Goal: Task Accomplishment & Management: Use online tool/utility

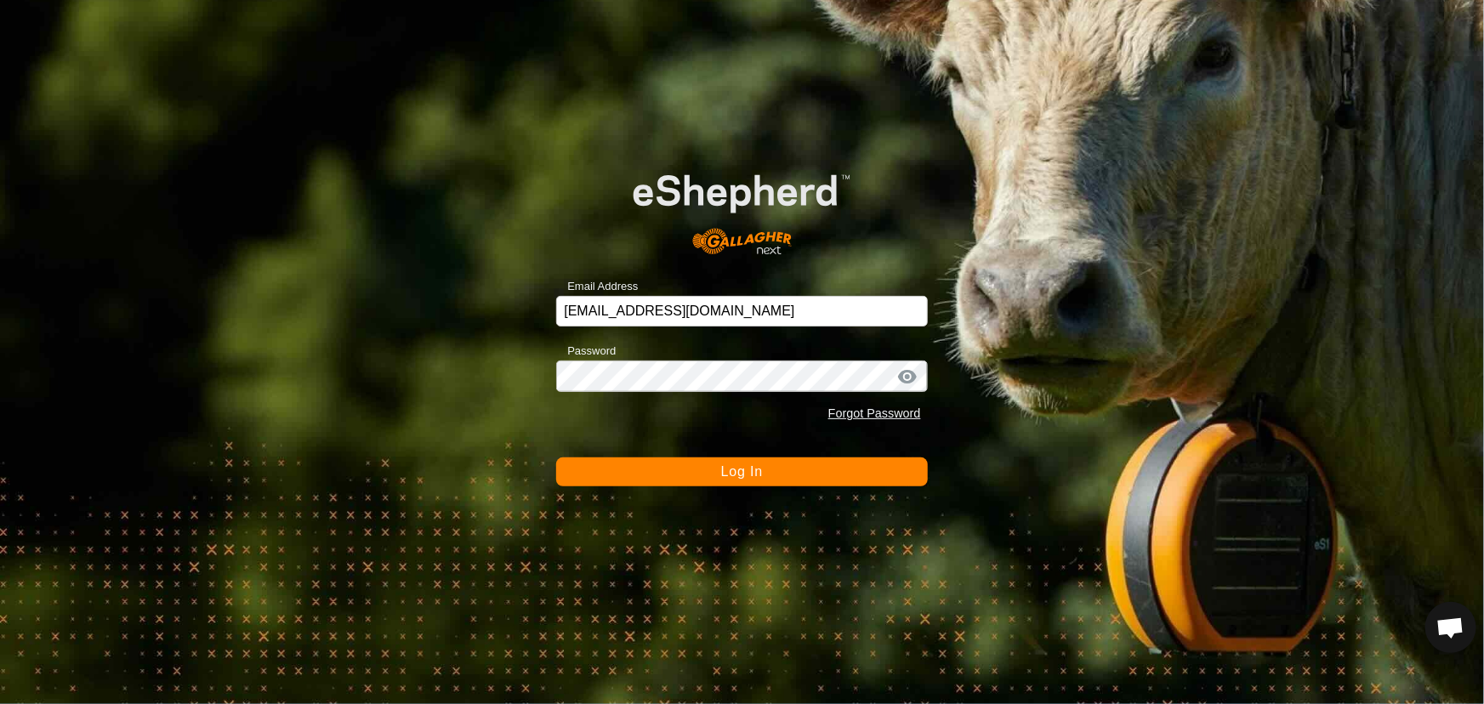
click at [733, 462] on button "Log In" at bounding box center [741, 471] width 371 height 29
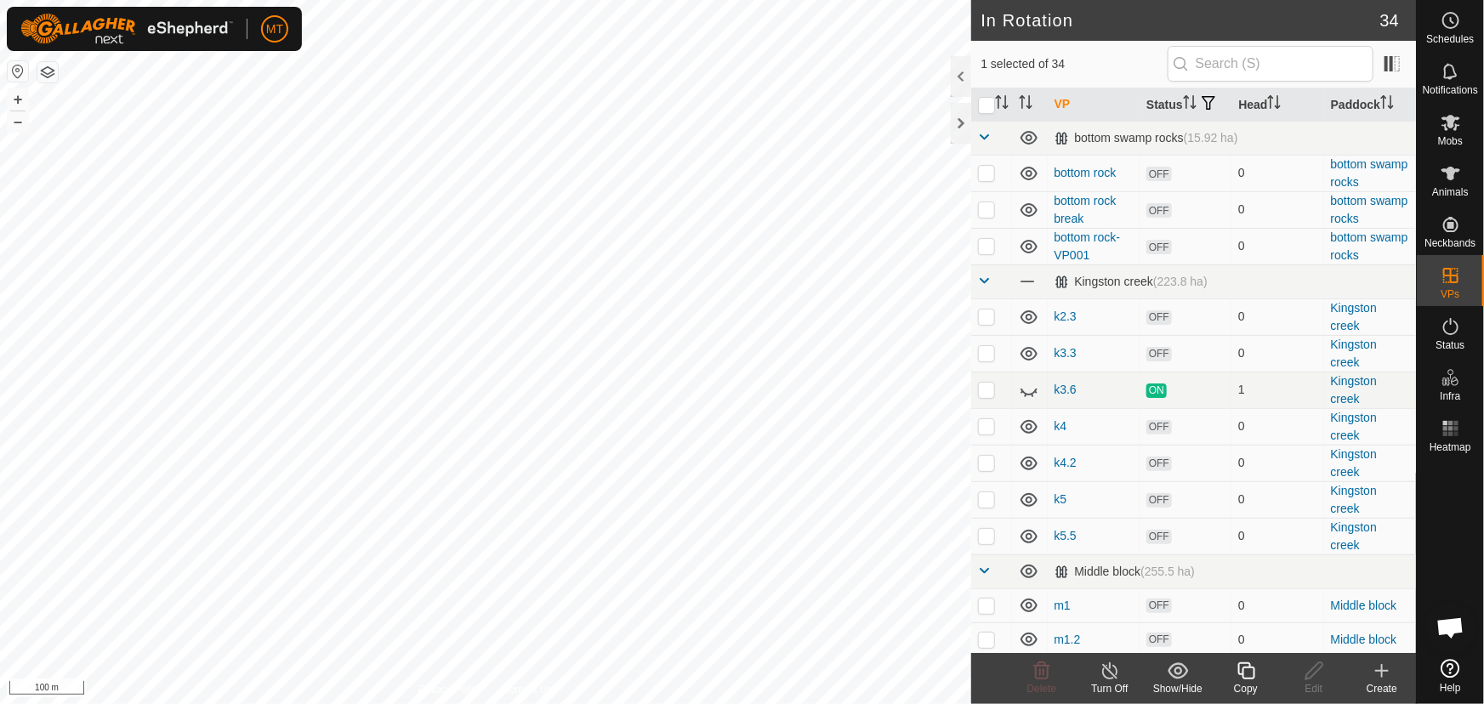
click at [1241, 667] on icon at bounding box center [1245, 671] width 21 height 20
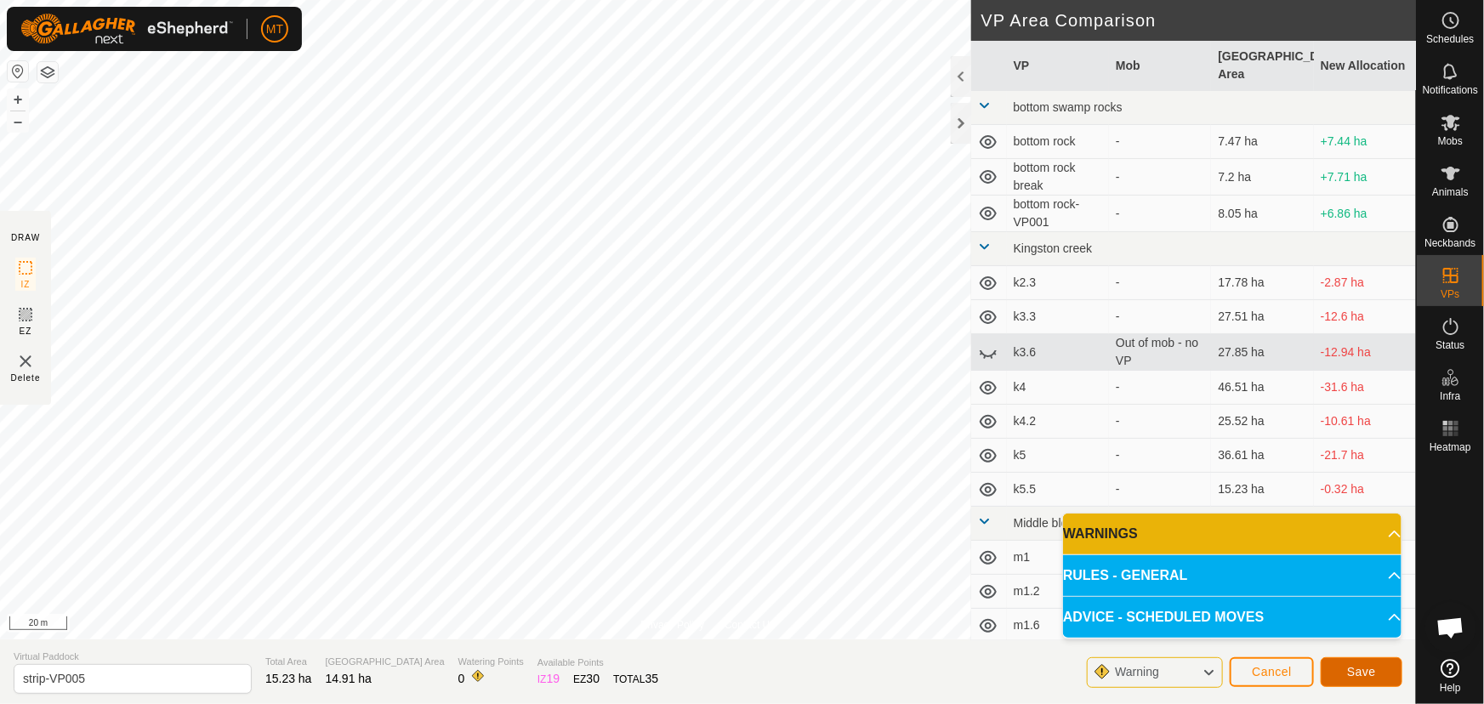
click at [1366, 675] on span "Save" at bounding box center [1361, 672] width 29 height 14
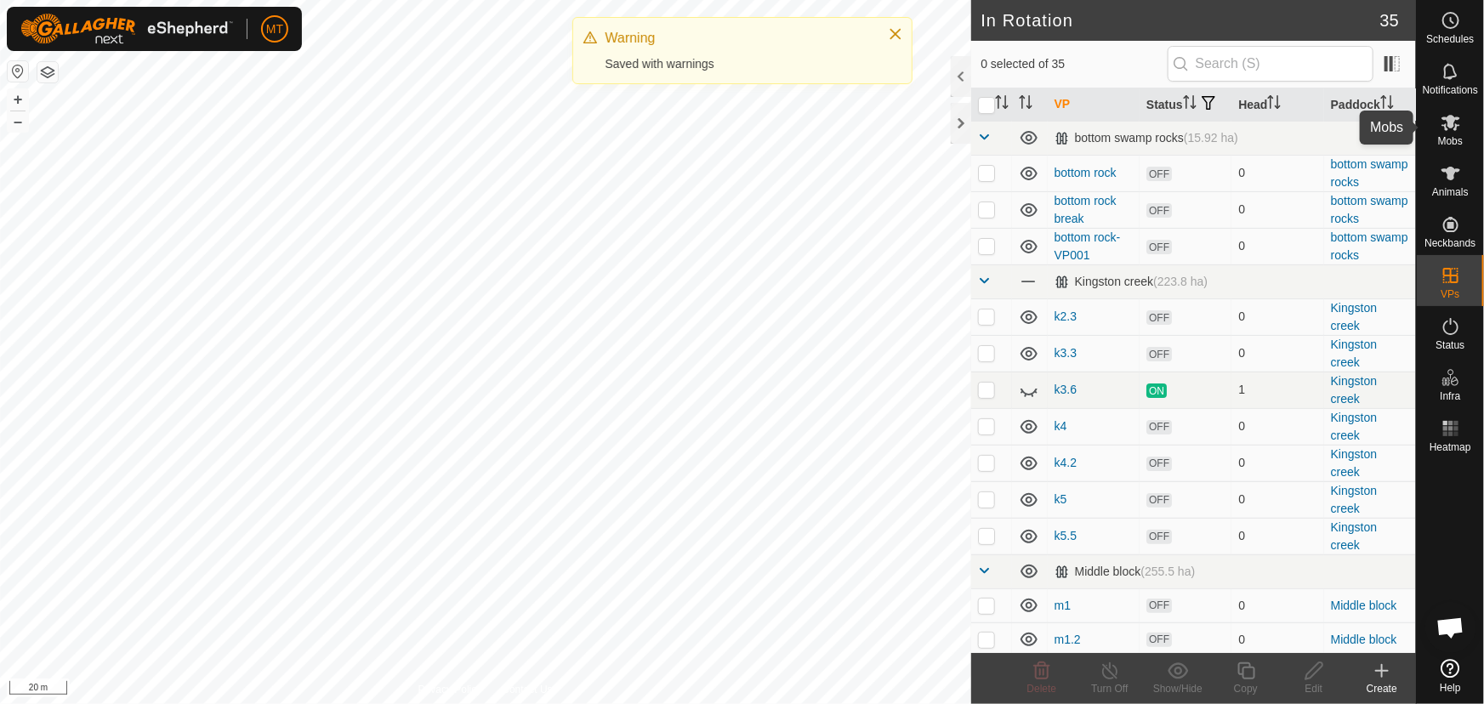
click at [1453, 136] on span "Mobs" at bounding box center [1450, 141] width 25 height 10
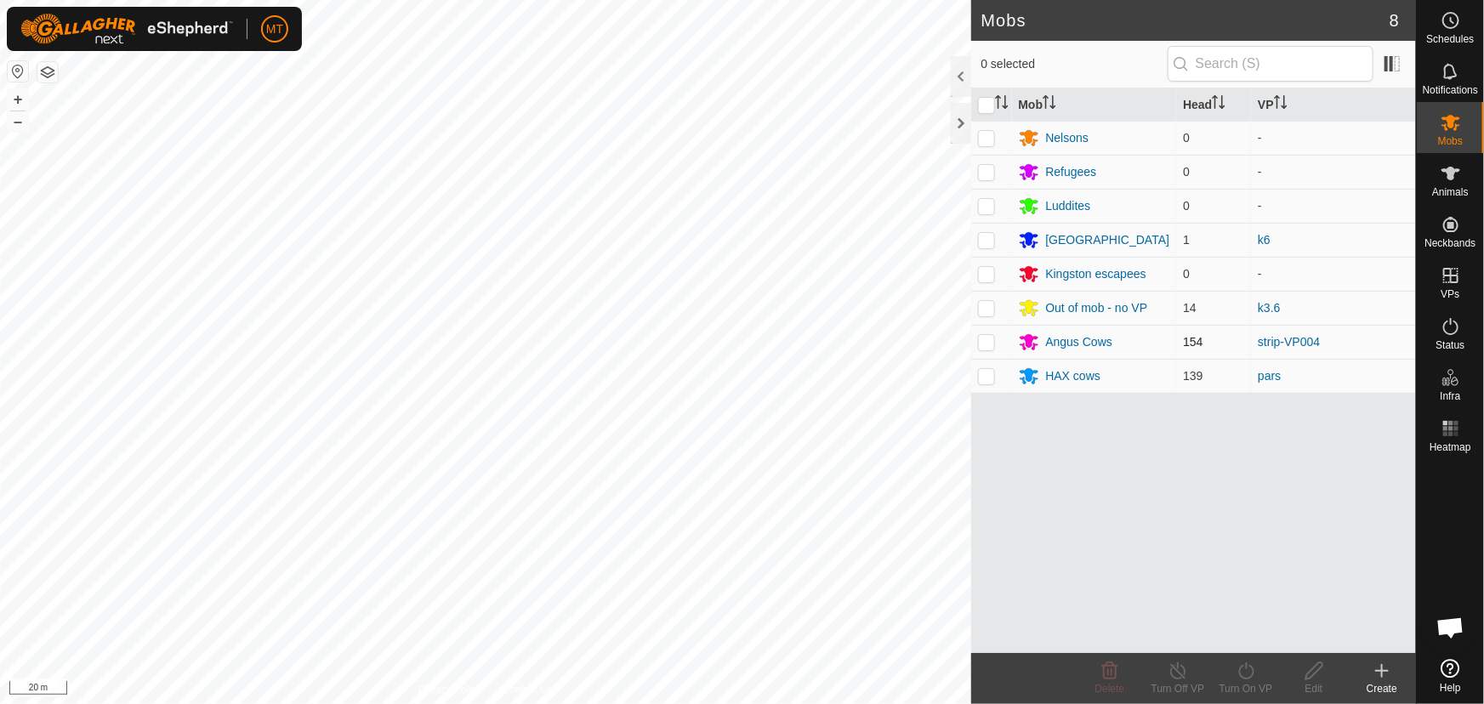
click at [986, 342] on p-checkbox at bounding box center [986, 342] width 17 height 14
checkbox input "true"
click at [1247, 673] on icon at bounding box center [1245, 671] width 21 height 20
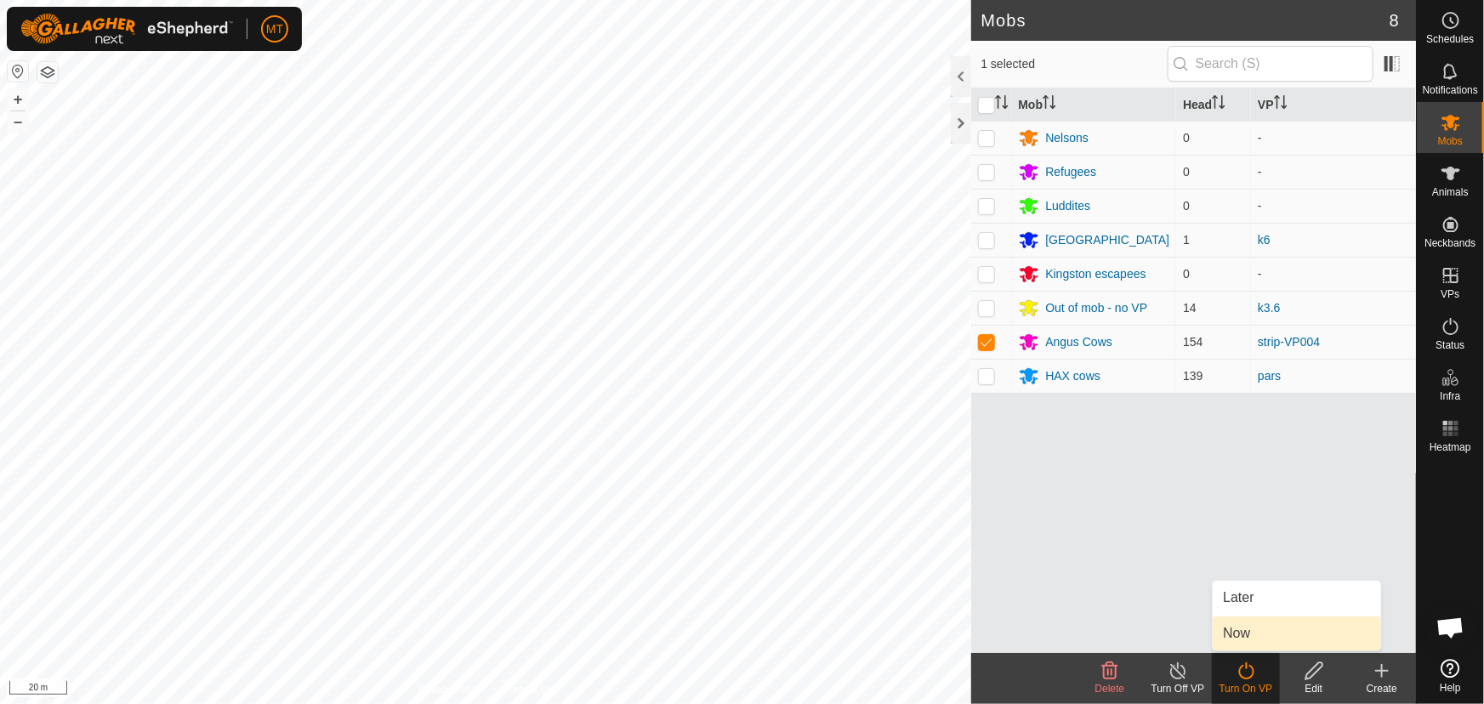
click at [1241, 629] on span "Now" at bounding box center [1236, 633] width 27 height 20
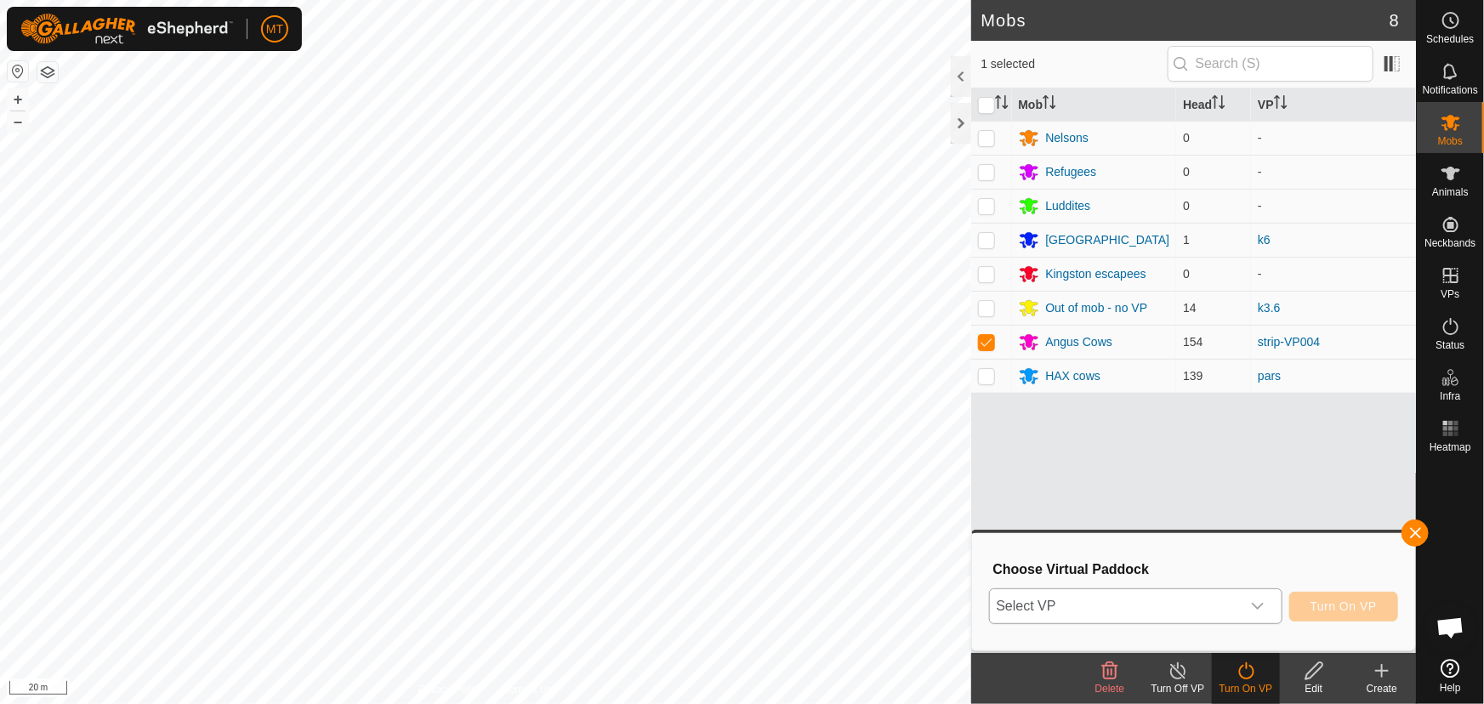
click at [1160, 598] on span "Select VP" at bounding box center [1115, 606] width 251 height 34
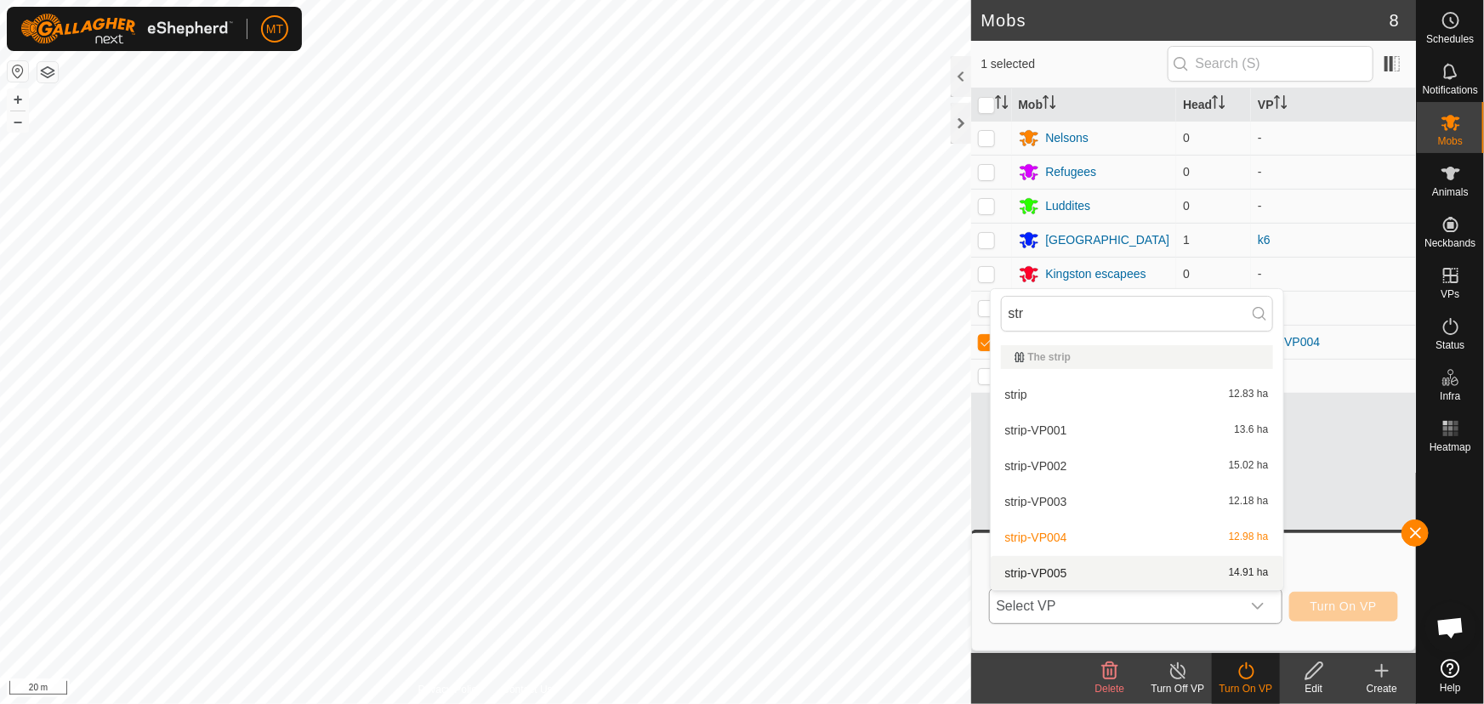
type input "str"
click at [1088, 577] on li "strip-VP005 14.91 ha" at bounding box center [1137, 573] width 293 height 34
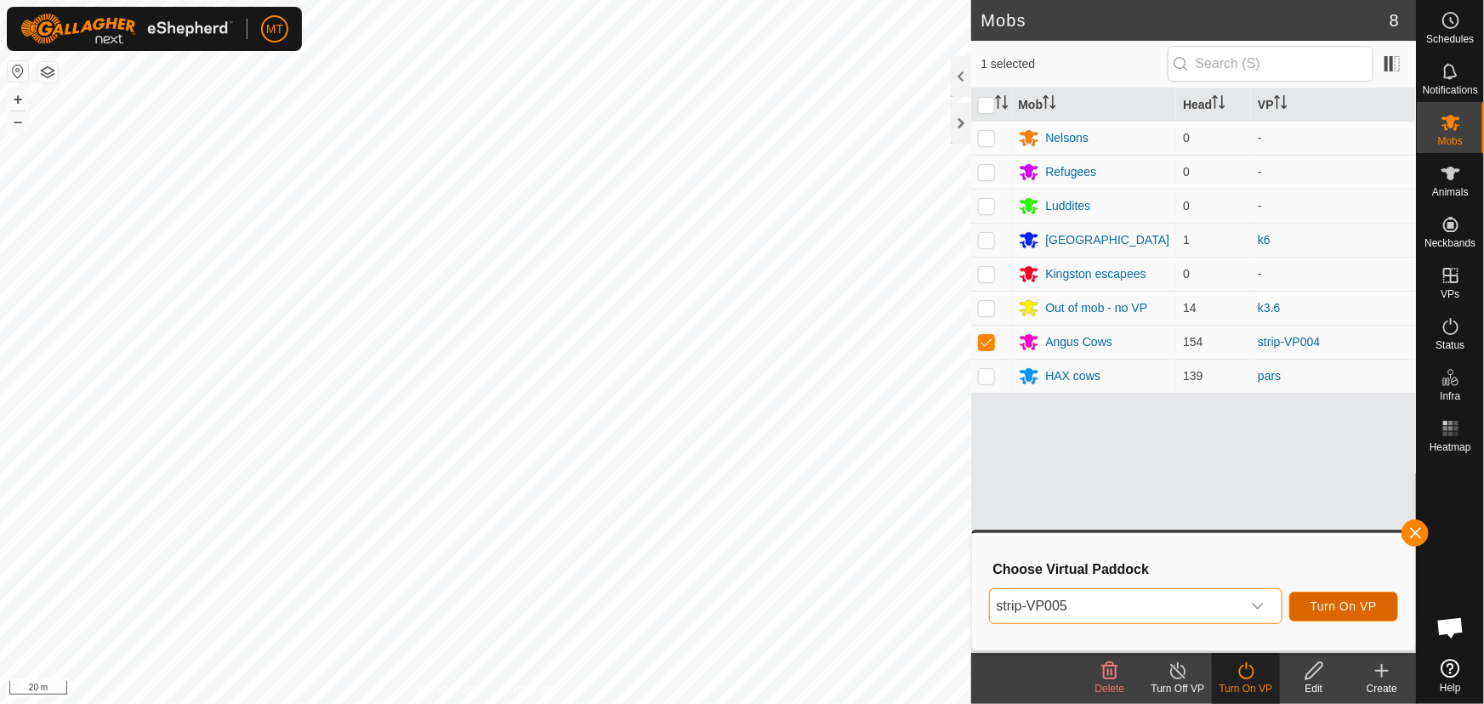
click at [1349, 608] on span "Turn On VP" at bounding box center [1343, 606] width 66 height 14
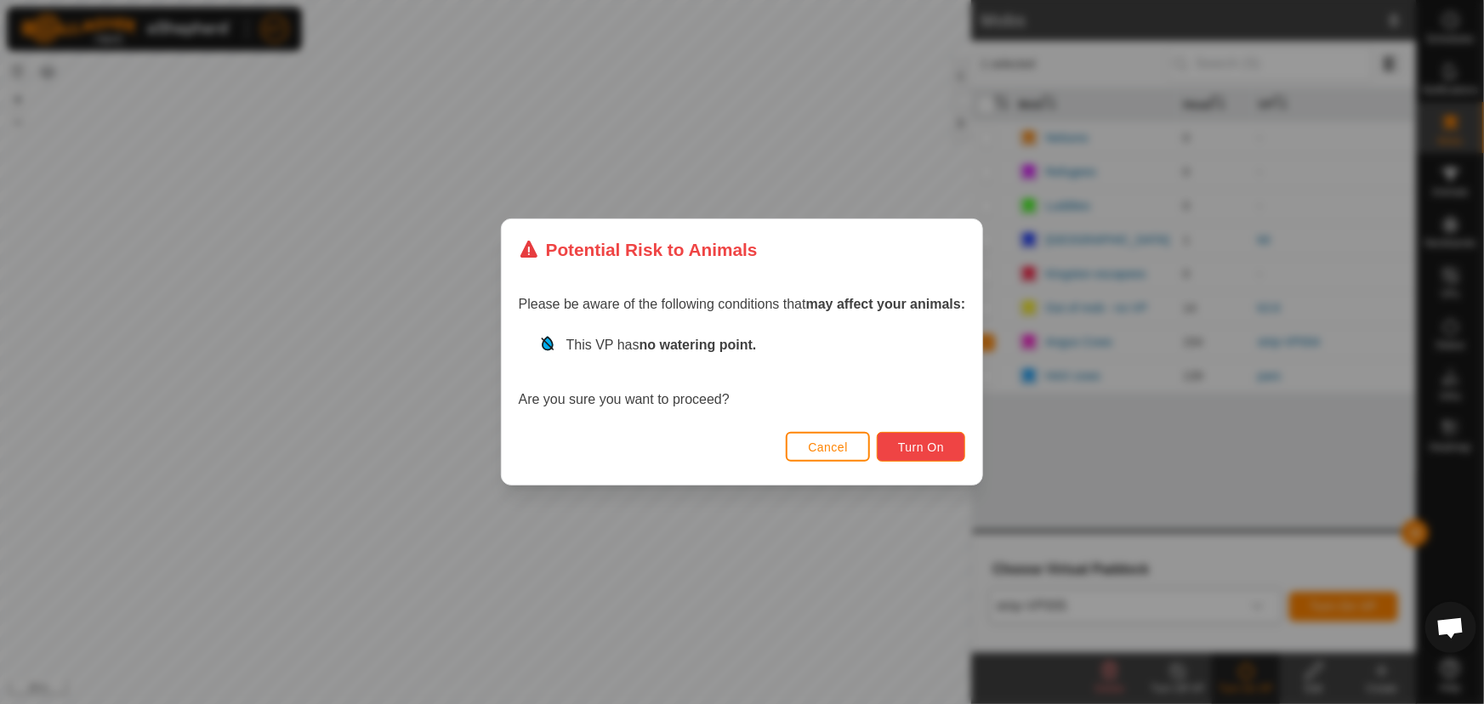
click at [918, 444] on span "Turn On" at bounding box center [921, 447] width 46 height 14
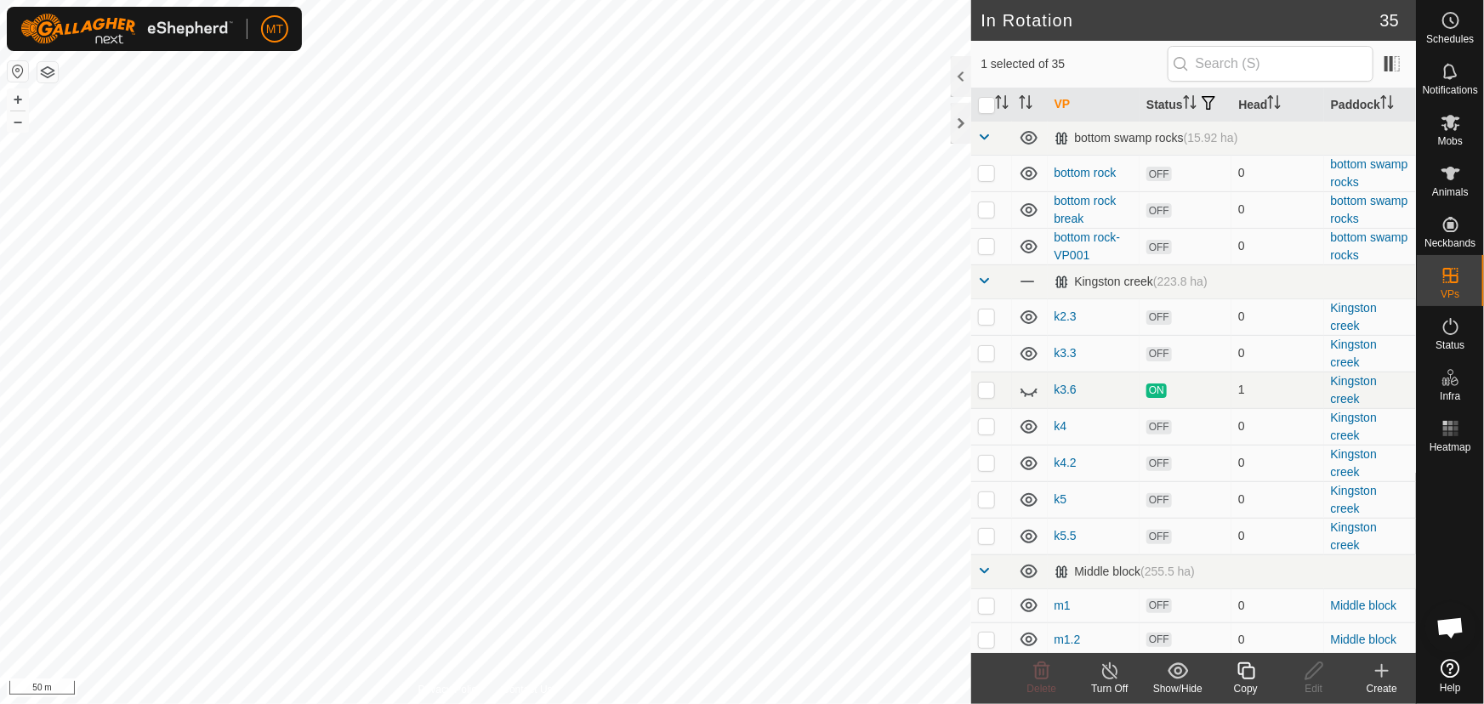
click at [1237, 673] on icon at bounding box center [1245, 671] width 21 height 20
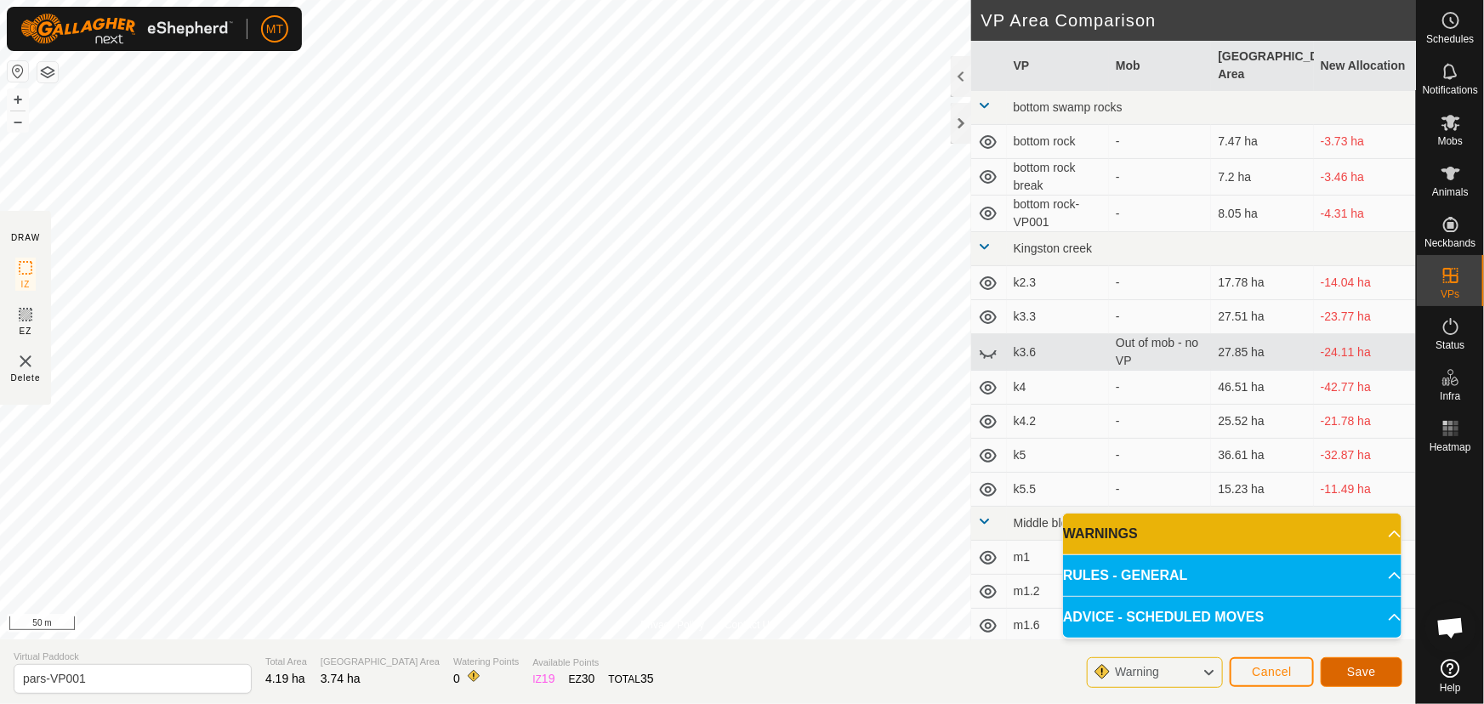
click at [1360, 668] on span "Save" at bounding box center [1361, 672] width 29 height 14
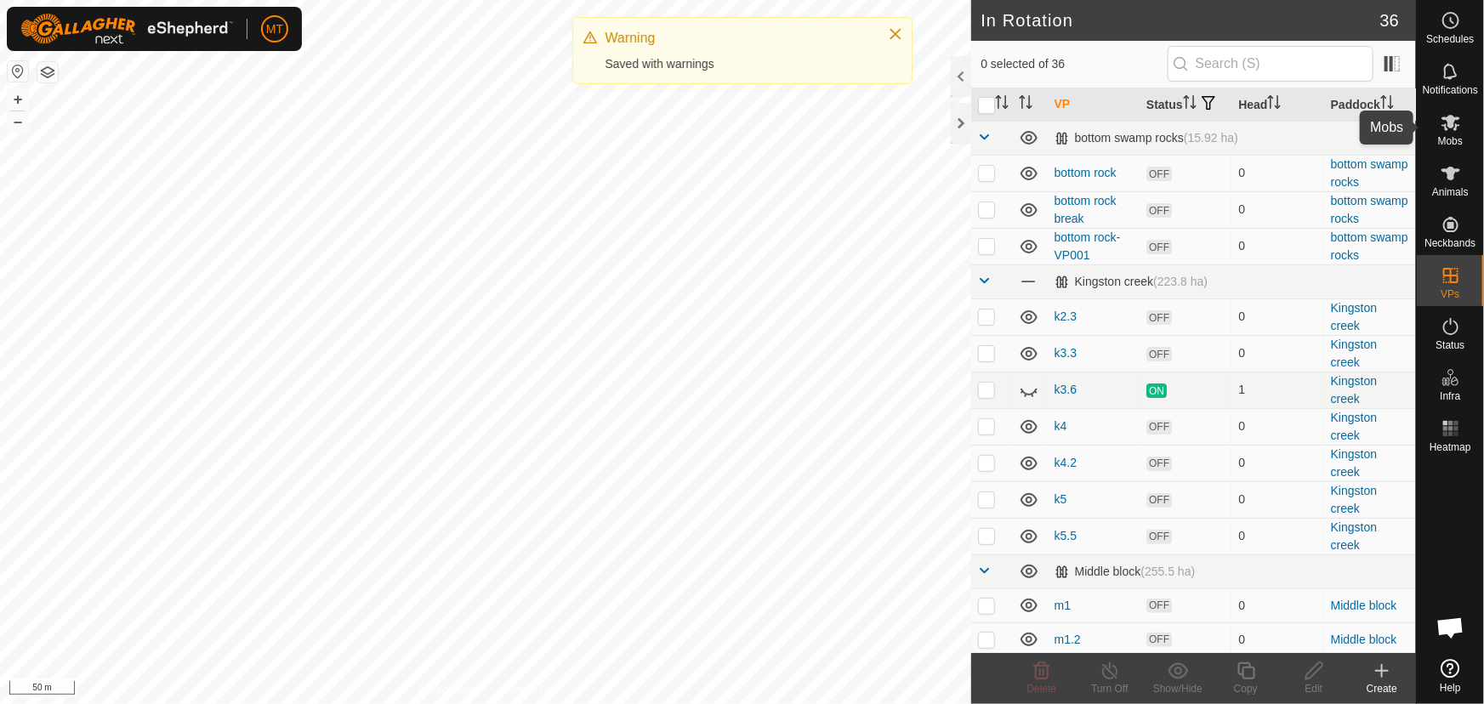
click at [1455, 136] on span "Mobs" at bounding box center [1450, 141] width 25 height 10
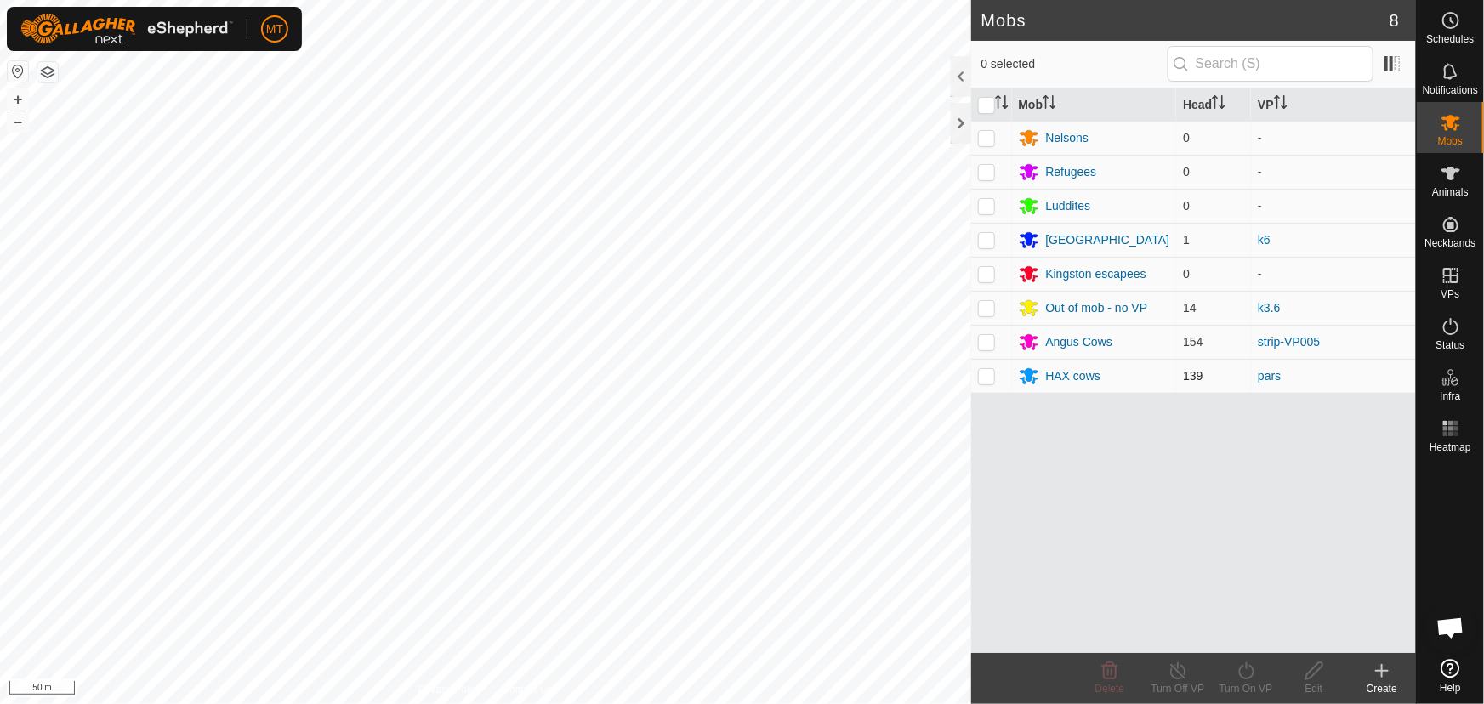
click at [991, 378] on p-checkbox at bounding box center [986, 376] width 17 height 14
checkbox input "true"
click at [1244, 673] on icon at bounding box center [1245, 671] width 21 height 20
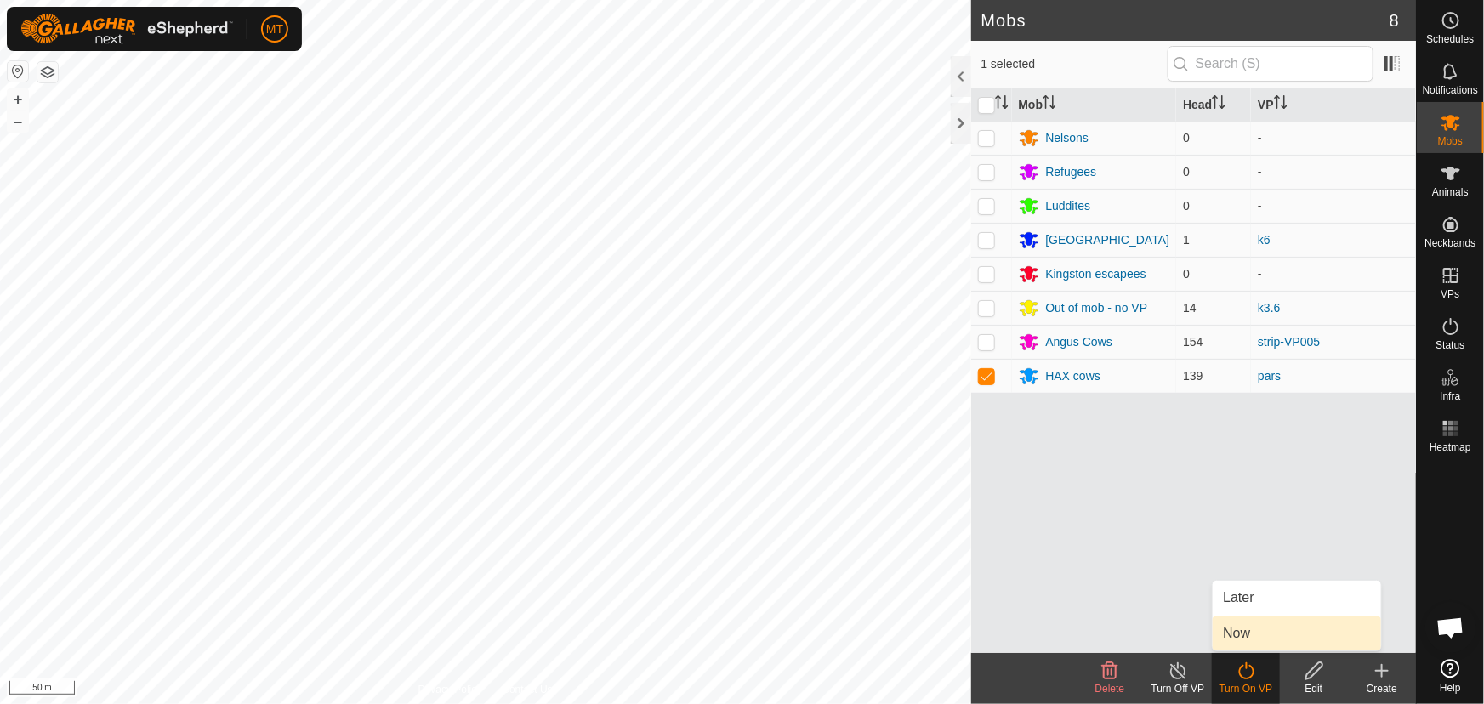
click at [1241, 633] on link "Now" at bounding box center [1297, 633] width 168 height 34
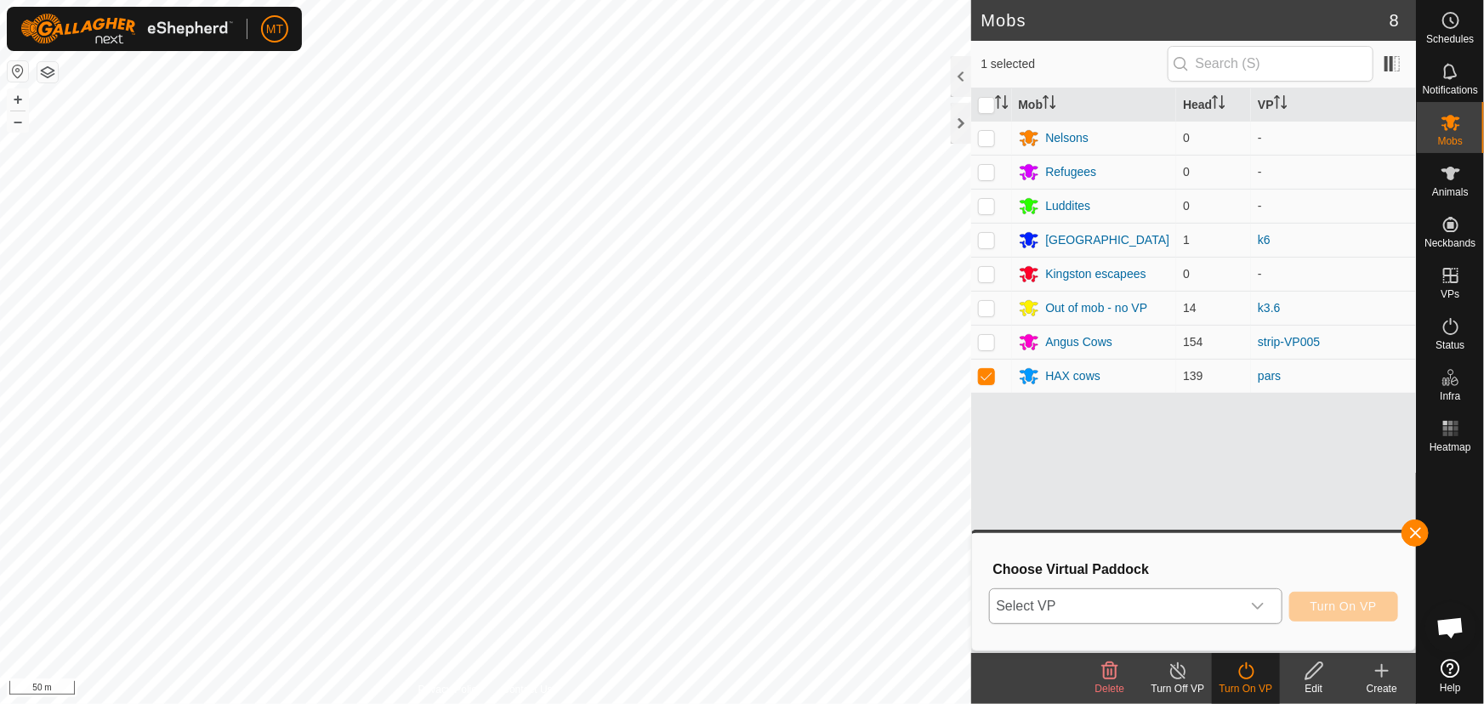
click at [1180, 595] on span "Select VP" at bounding box center [1115, 606] width 251 height 34
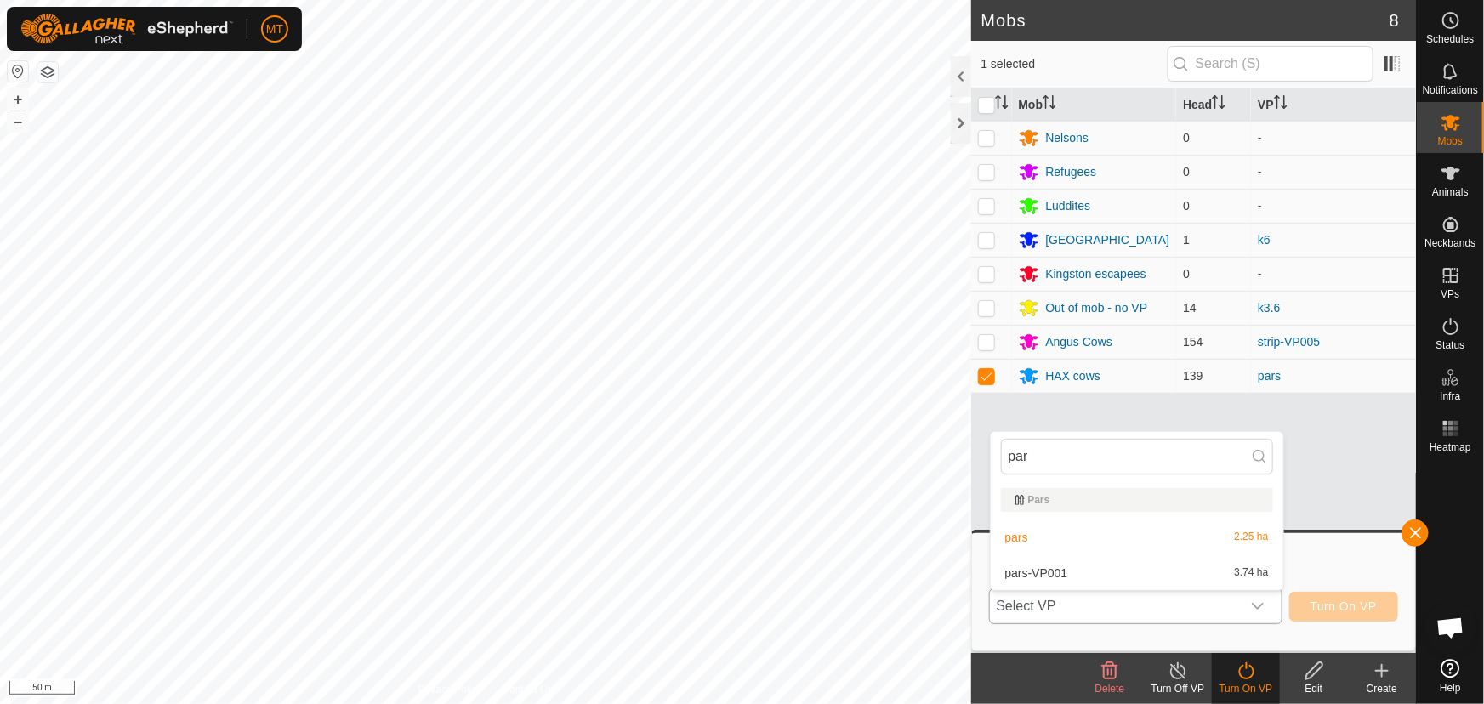
type input "pars"
type input "pa"
click at [1053, 576] on li "pars-VP001 3.74 ha" at bounding box center [1137, 573] width 293 height 34
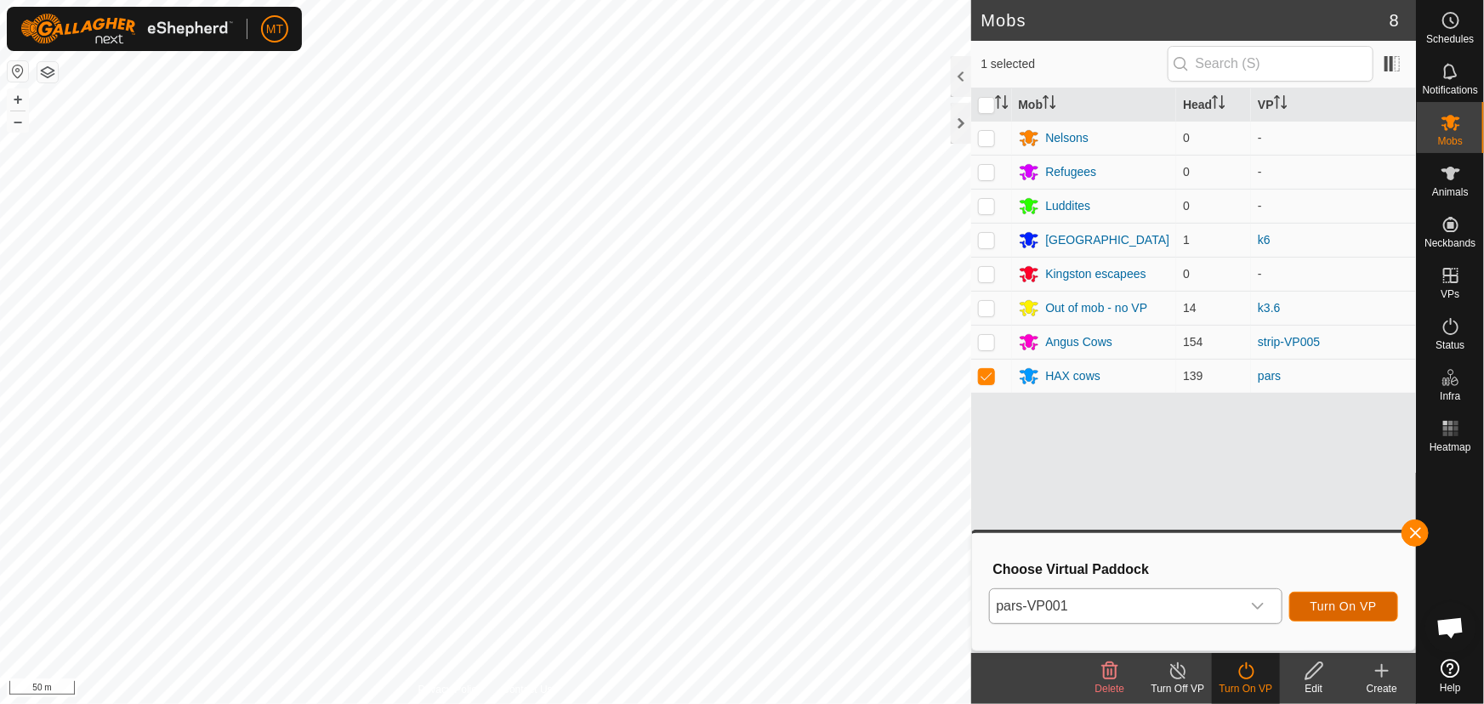
click at [1335, 612] on span "Turn On VP" at bounding box center [1343, 606] width 66 height 14
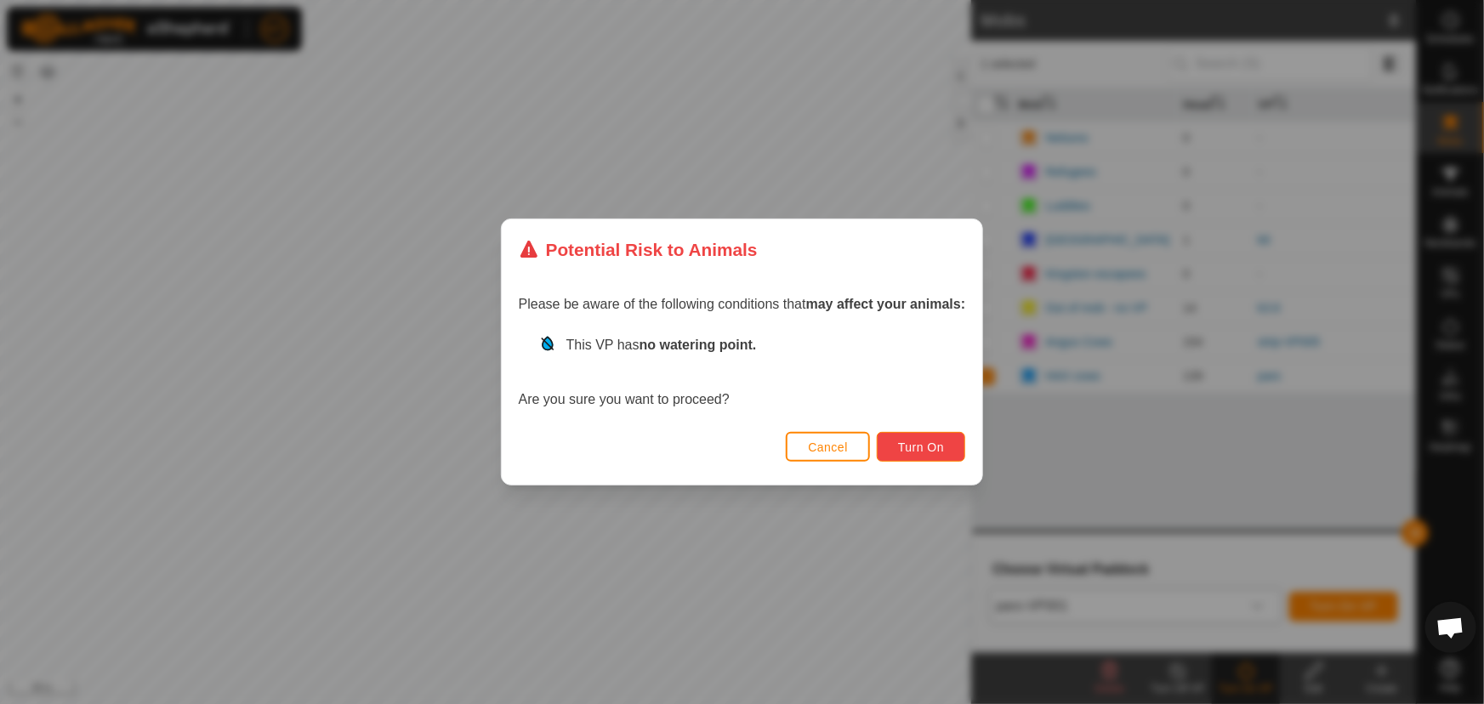
click at [944, 447] on span "Turn On" at bounding box center [921, 447] width 46 height 14
